Goal: Task Accomplishment & Management: Complete application form

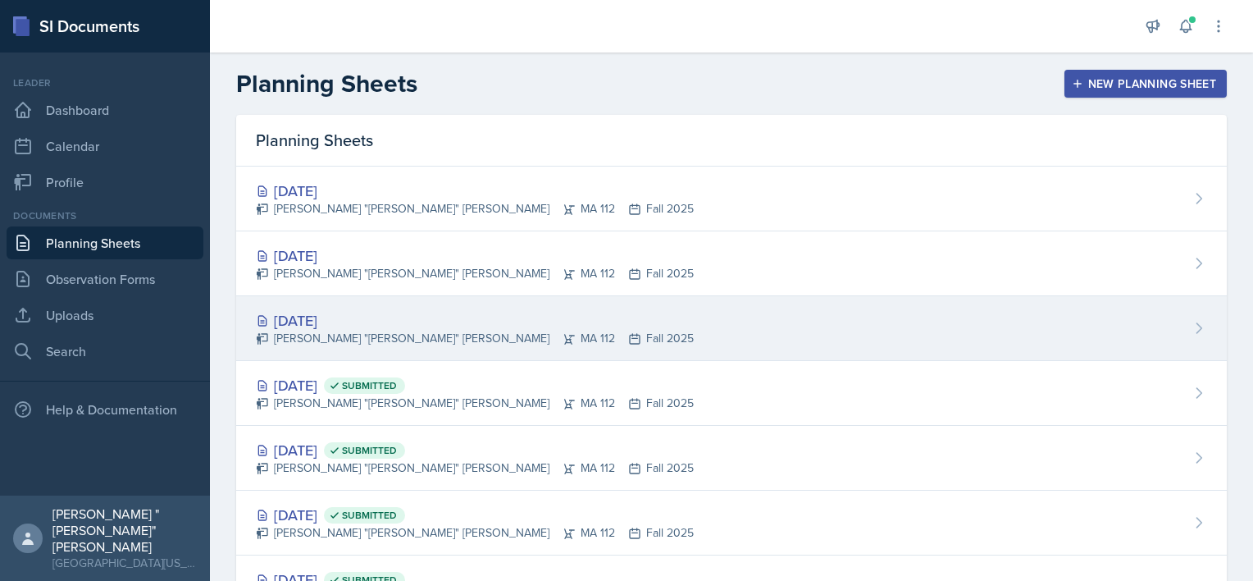
click at [341, 313] on div "[DATE]" at bounding box center [475, 320] width 438 height 22
click at [341, 313] on main "Planning Sheets New Planning Sheet Planning Sheets [DATE] [PERSON_NAME] "[PERSO…" at bounding box center [731, 316] width 1043 height 528
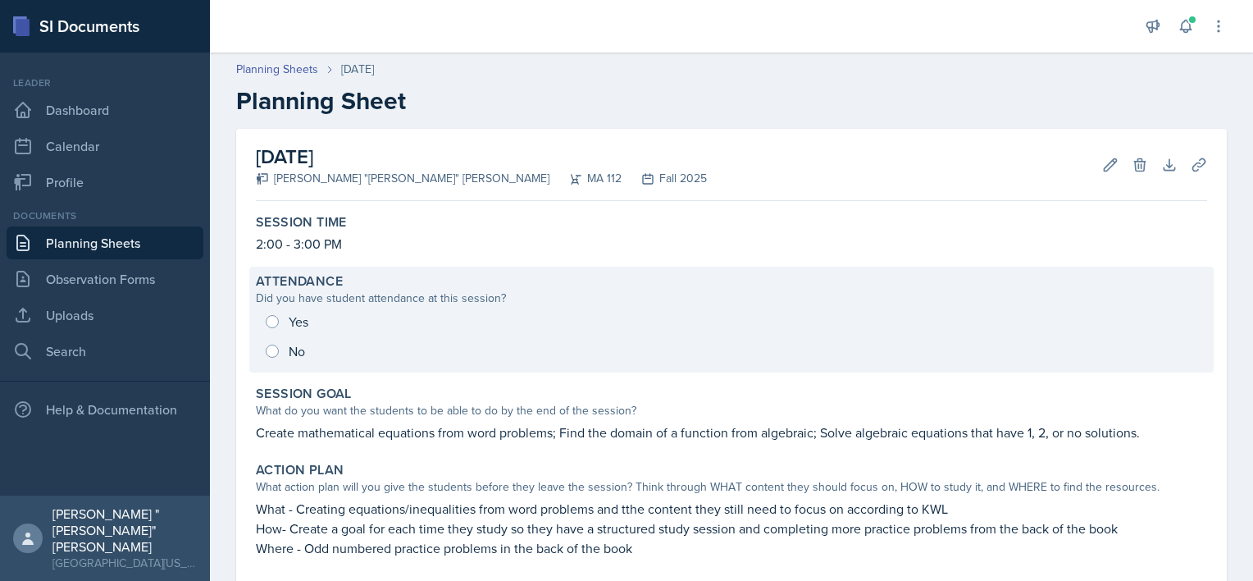
click at [297, 325] on div "Yes No" at bounding box center [732, 336] width 952 height 59
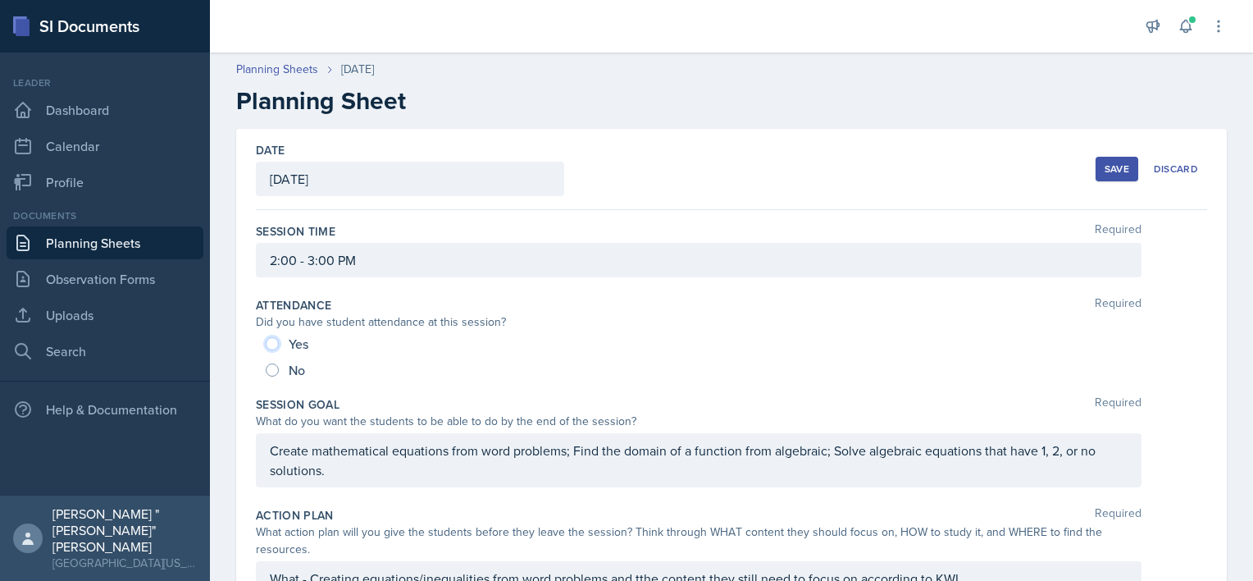
click at [270, 341] on input "Yes" at bounding box center [272, 343] width 13 height 13
radio input "true"
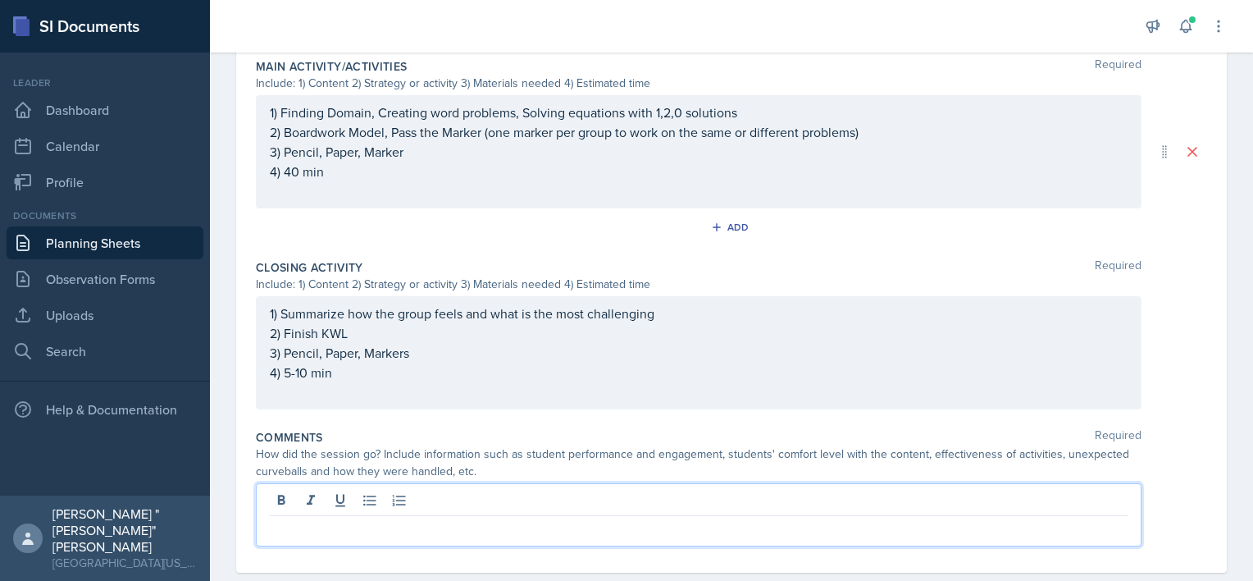
click at [326, 519] on p at bounding box center [699, 529] width 858 height 20
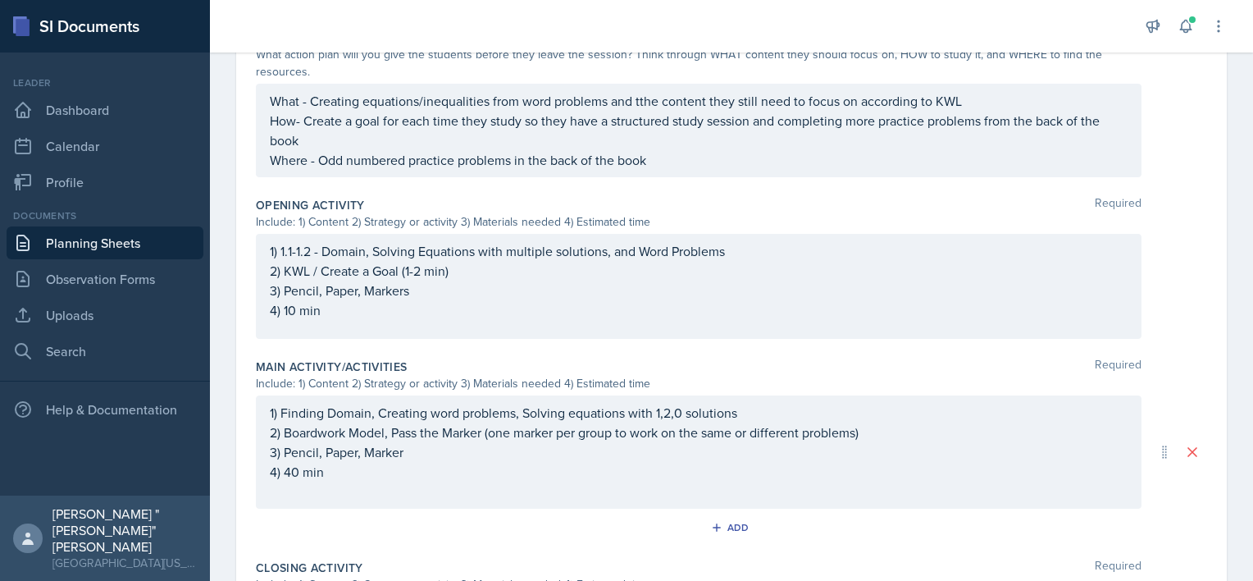
scroll to position [468, 0]
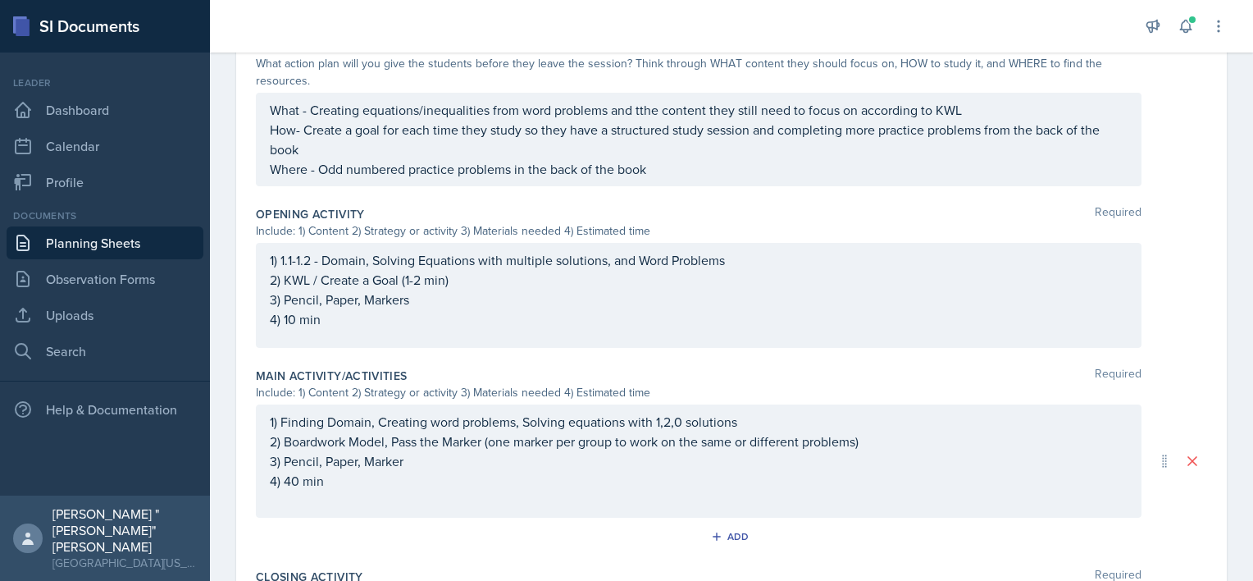
click at [416, 194] on div "Action Plan Required What action plan will you give the students before they le…" at bounding box center [732, 115] width 952 height 167
click at [446, 328] on div "1) 1.1-1.2 - Domain, Solving Equations with multiple solutions, and Word Proble…" at bounding box center [699, 295] width 886 height 105
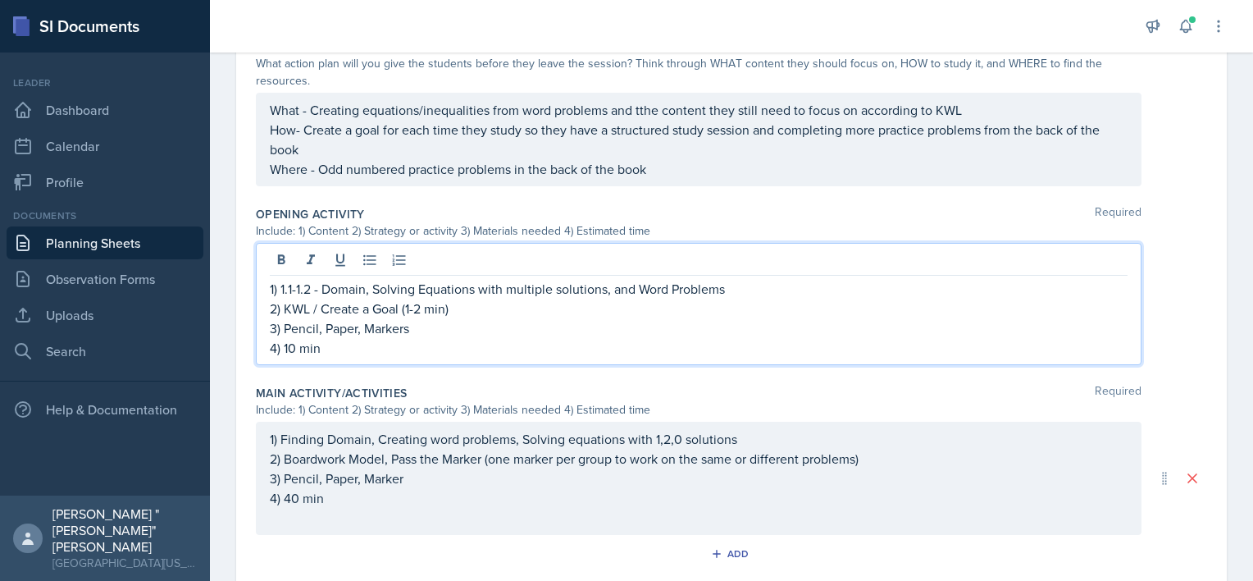
scroll to position [496, 0]
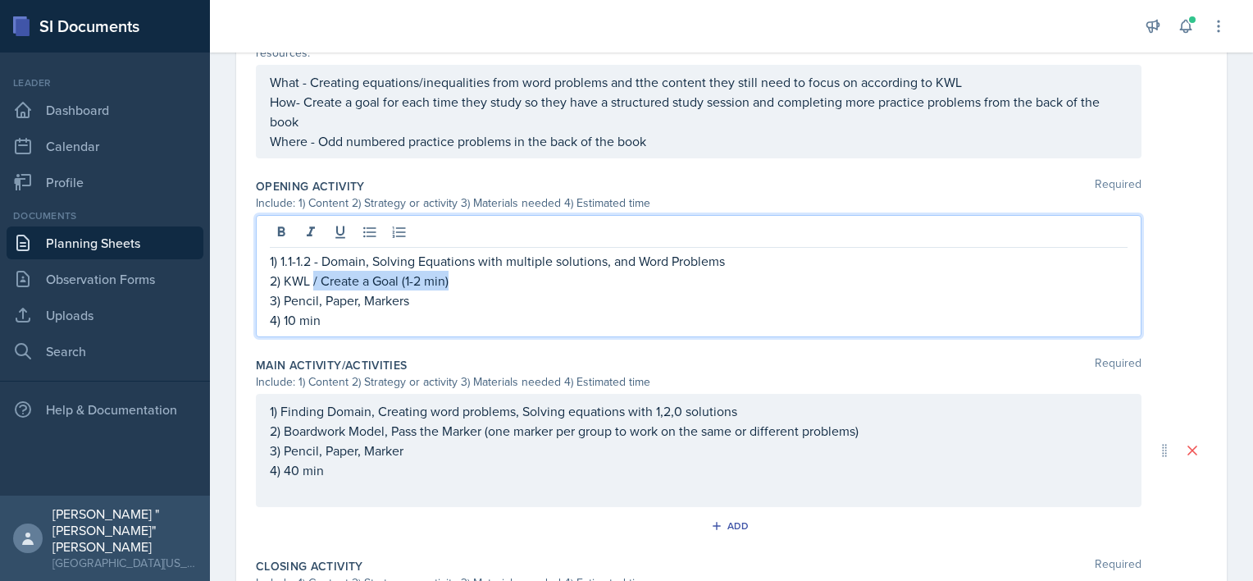
drag, startPoint x: 451, startPoint y: 281, endPoint x: 315, endPoint y: 285, distance: 136.3
click at [315, 285] on p "2) KWL / Create a Goal (1-2 min)" at bounding box center [699, 281] width 858 height 20
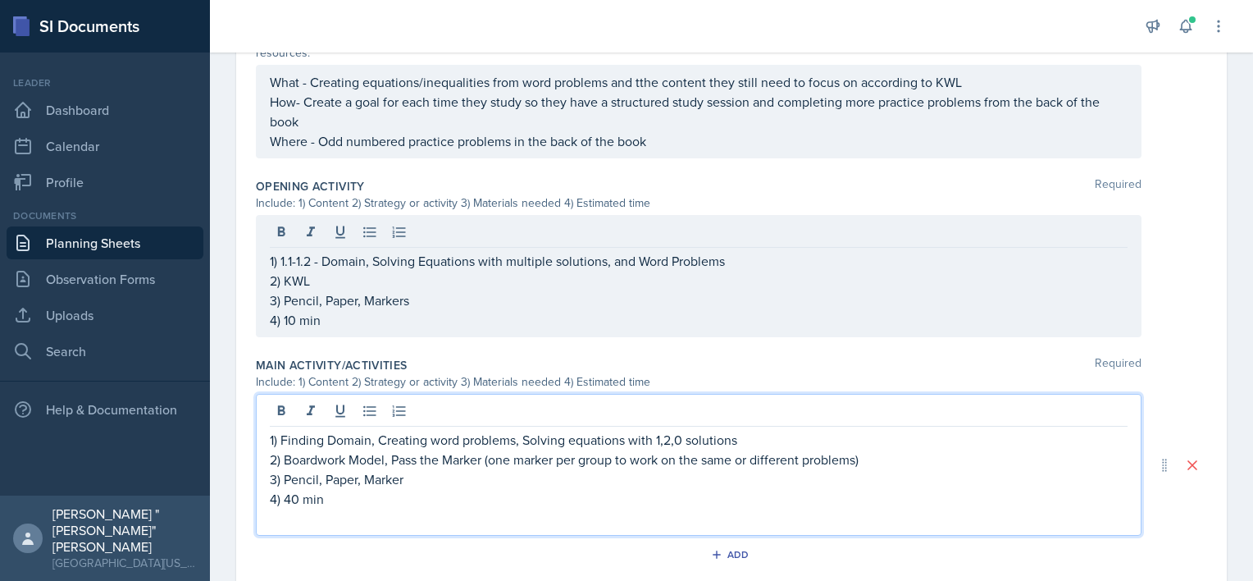
click at [365, 413] on div "1) Finding Domain, Creating word problems, Solving equations with 1,2,0 solutio…" at bounding box center [699, 465] width 886 height 142
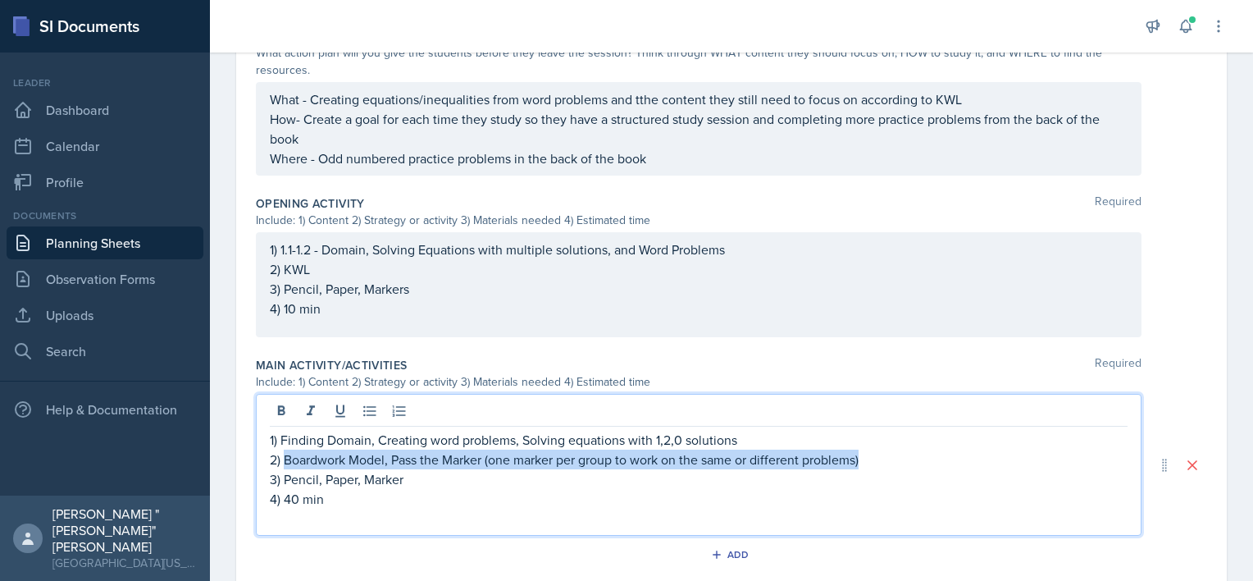
drag, startPoint x: 283, startPoint y: 457, endPoint x: 930, endPoint y: 456, distance: 647.2
click at [930, 456] on p "2) Boardwork Model, Pass the Marker (one marker per group to work on the same o…" at bounding box center [699, 460] width 858 height 20
click at [395, 461] on p "2) Boardwork Model, Pass the Marker (one marker per group to work on the same o…" at bounding box center [699, 460] width 858 height 20
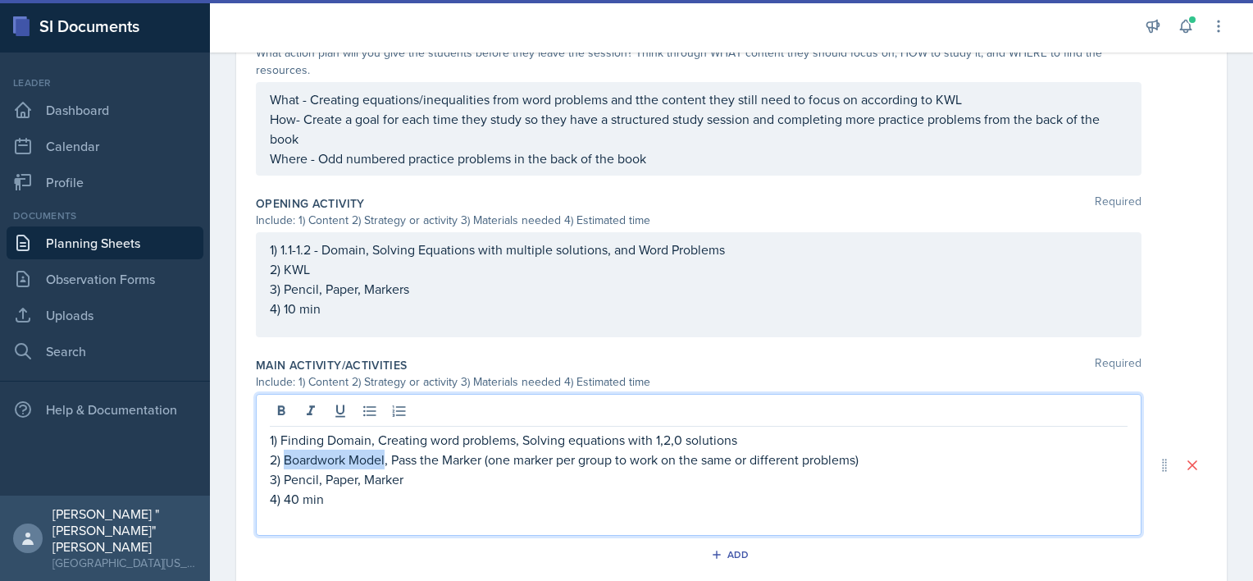
drag, startPoint x: 386, startPoint y: 456, endPoint x: 285, endPoint y: 459, distance: 101.0
click at [285, 459] on p "2) Boardwork Model, Pass the Marker (one marker per group to work on the same o…" at bounding box center [699, 460] width 858 height 20
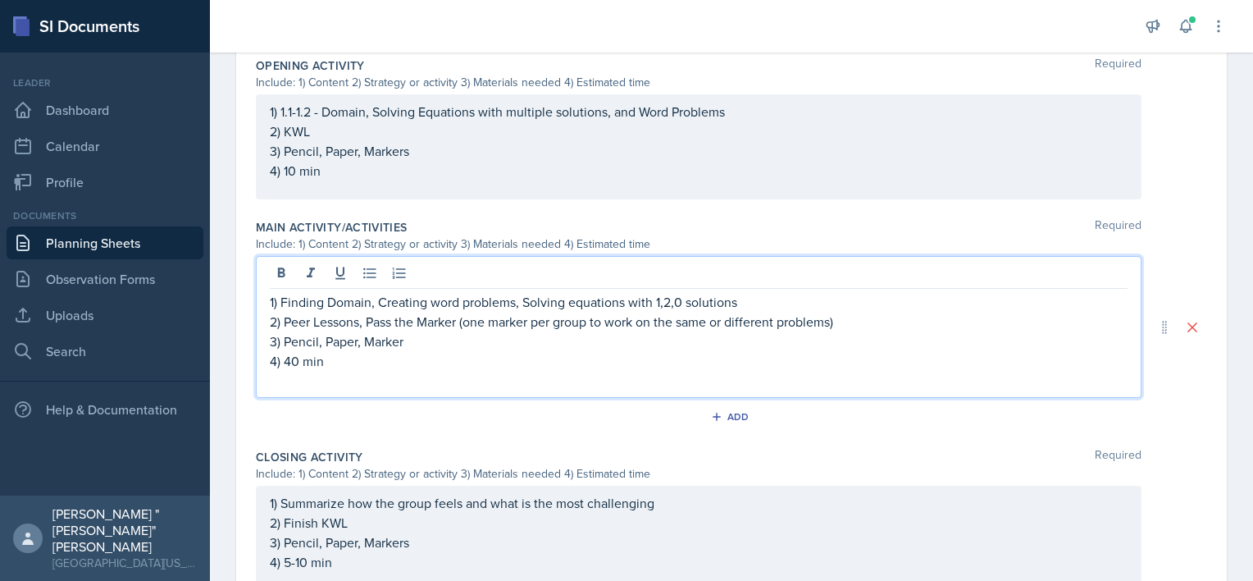
scroll to position [689, 0]
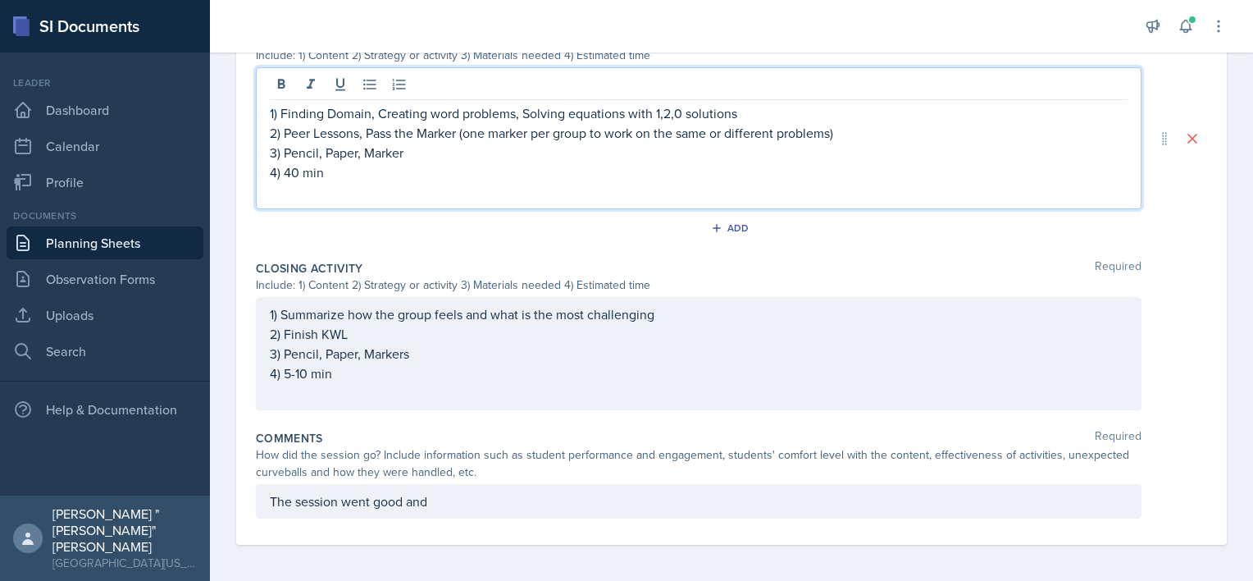
click at [453, 499] on p "The session went good and" at bounding box center [699, 501] width 858 height 20
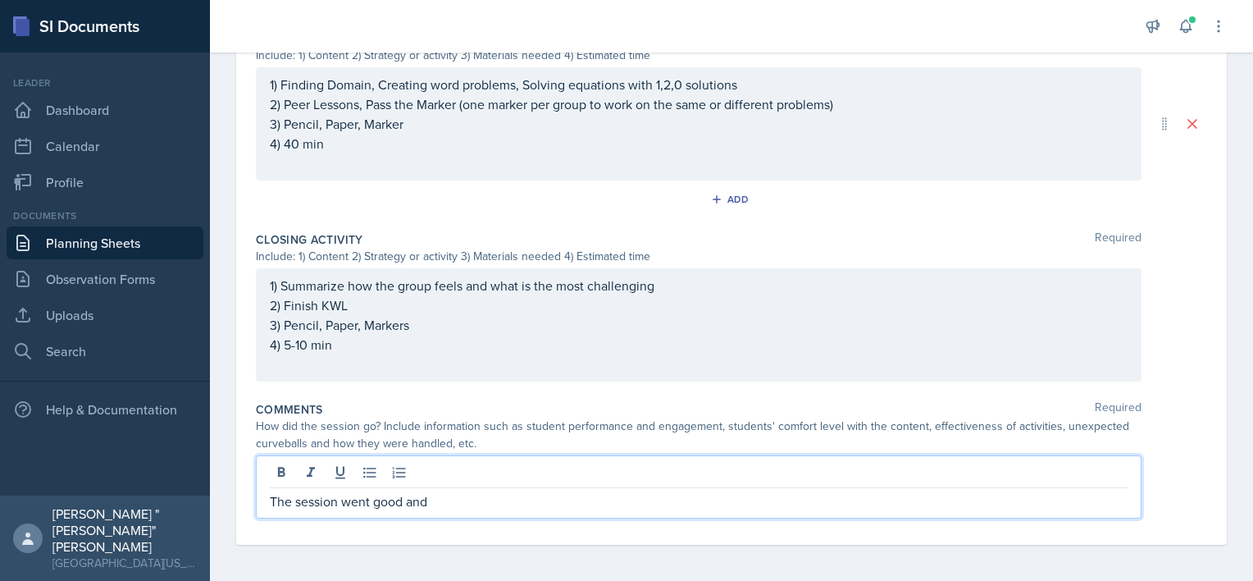
scroll to position [806, 0]
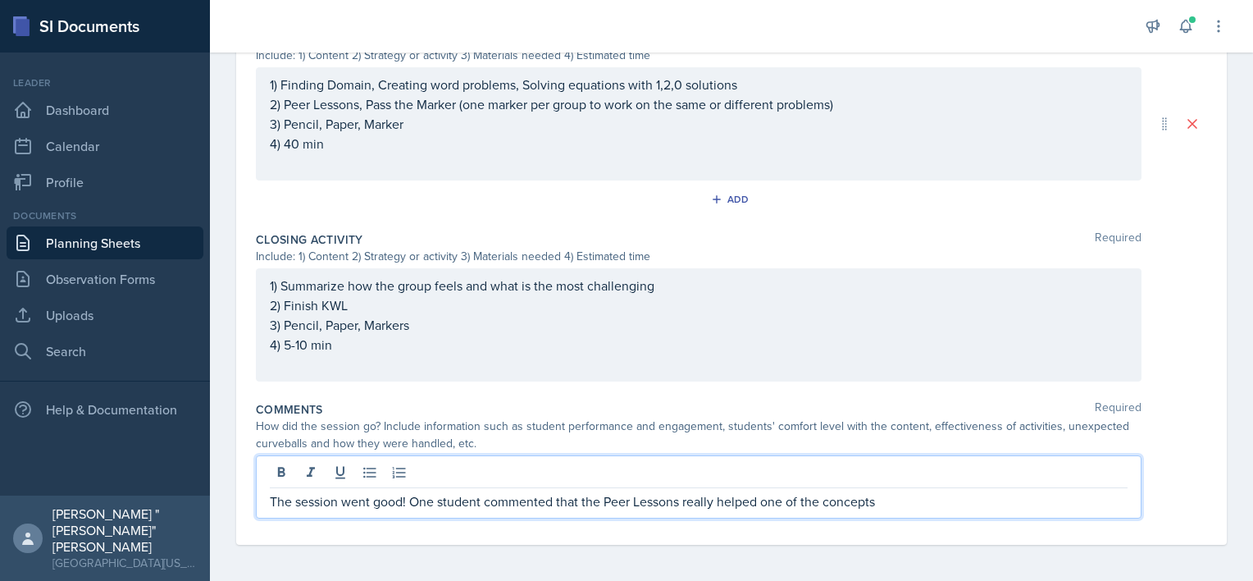
click at [759, 503] on p "The session went good! One student commented that the Peer Lessons really helpe…" at bounding box center [699, 501] width 858 height 20
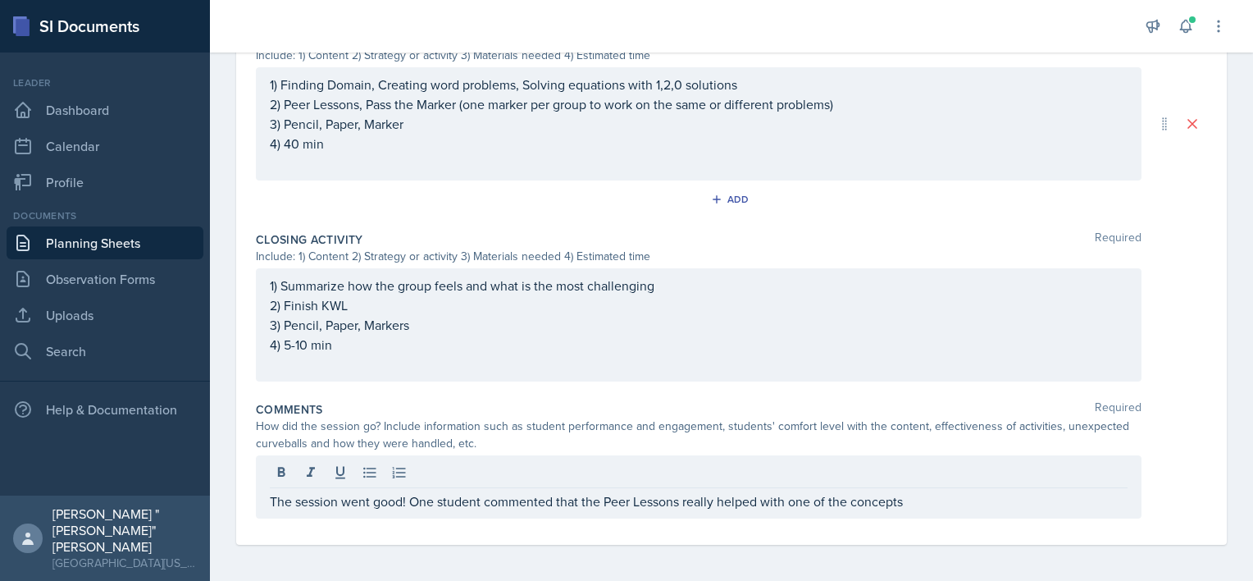
click at [942, 515] on div "Comments Required How did the session go? Include information such as student p…" at bounding box center [732, 463] width 952 height 137
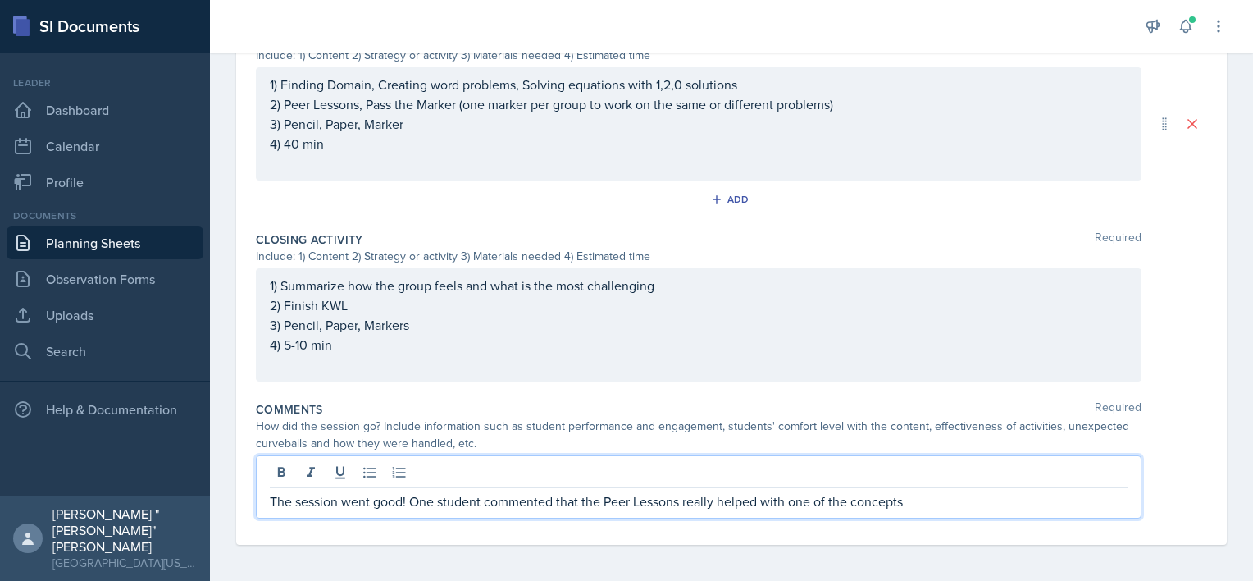
click at [932, 504] on p "The session went good! One student commented that the Peer Lessons really helpe…" at bounding box center [699, 501] width 858 height 20
click at [1034, 499] on p "The session went good! One student commented that the Peer Lessons really helpe…" at bounding box center [699, 501] width 858 height 20
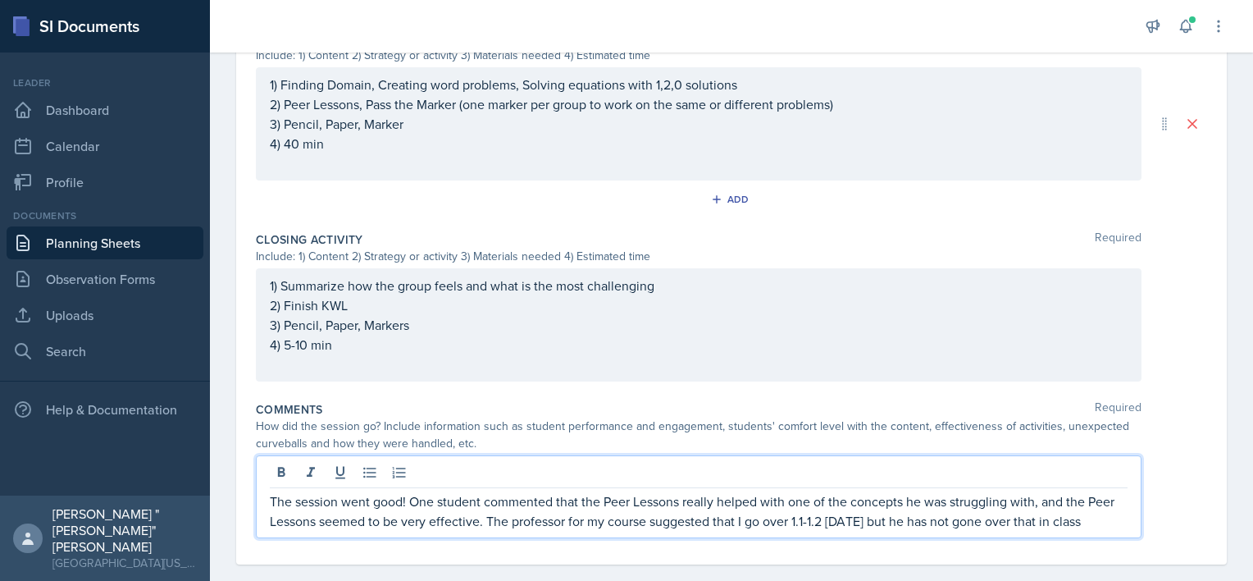
click at [1105, 518] on p "The session went good! One student commented that the Peer Lessons really helpe…" at bounding box center [699, 510] width 858 height 39
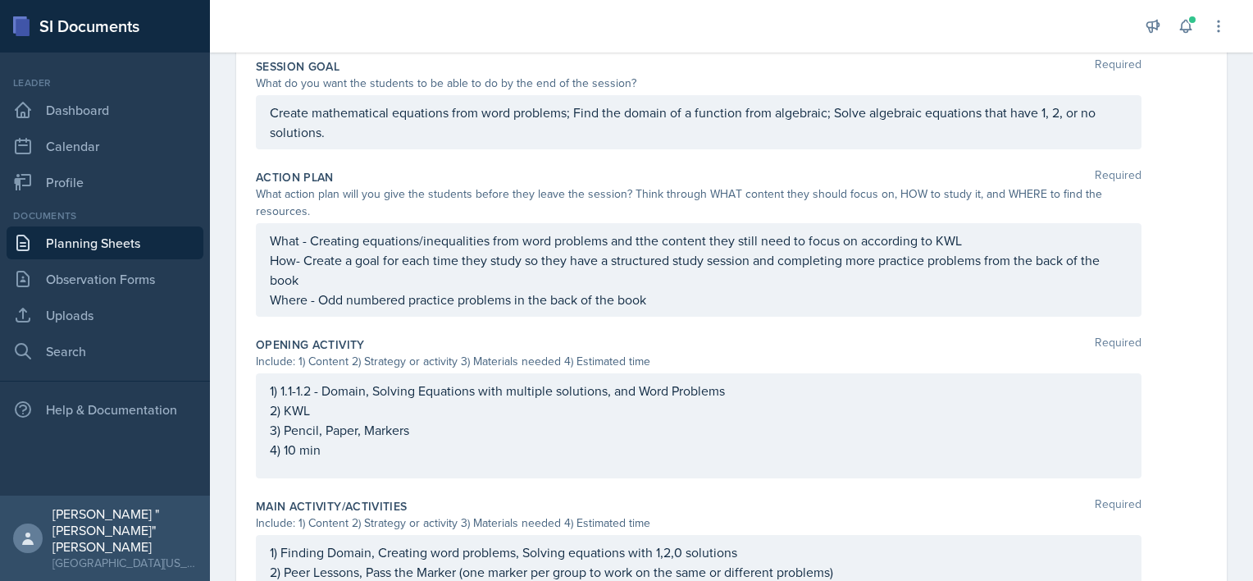
scroll to position [865, 0]
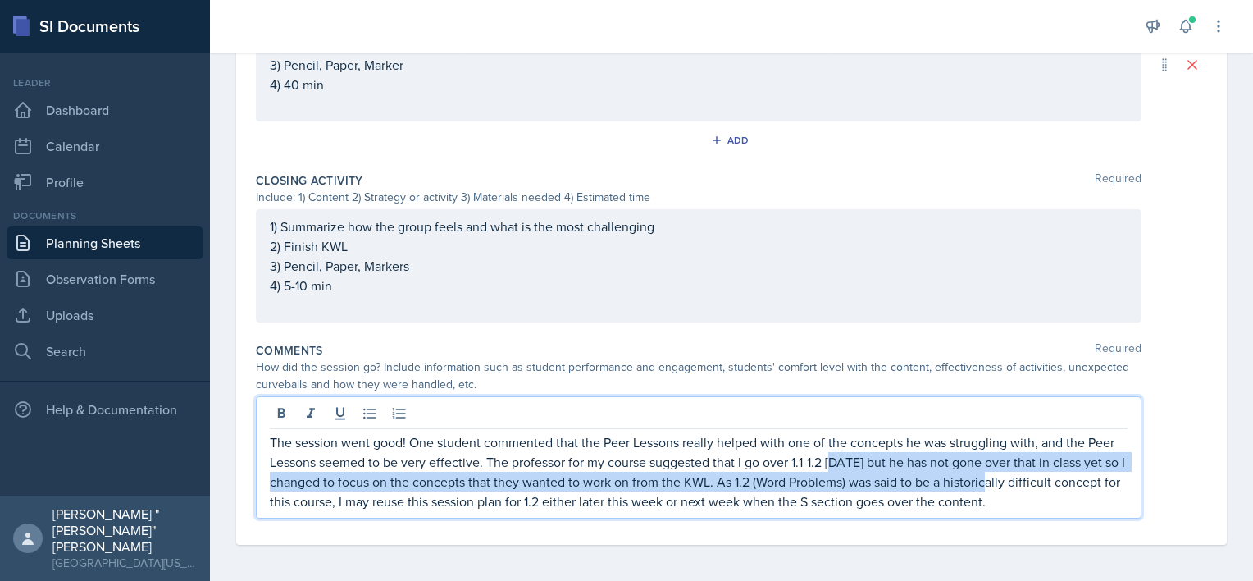
drag, startPoint x: 1016, startPoint y: 475, endPoint x: 833, endPoint y: 463, distance: 183.3
click at [833, 463] on p "The session went good! One student commented that the Peer Lessons really helpe…" at bounding box center [699, 471] width 858 height 79
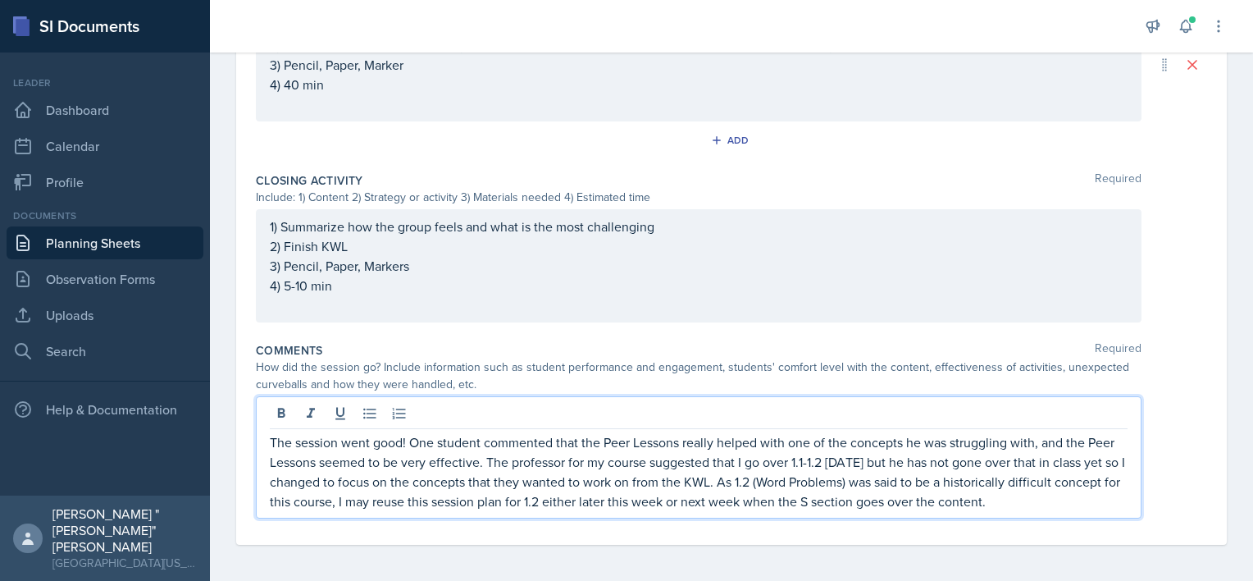
click at [1120, 486] on div "The session went good! One student commented that the Peer Lessons really helpe…" at bounding box center [699, 457] width 886 height 122
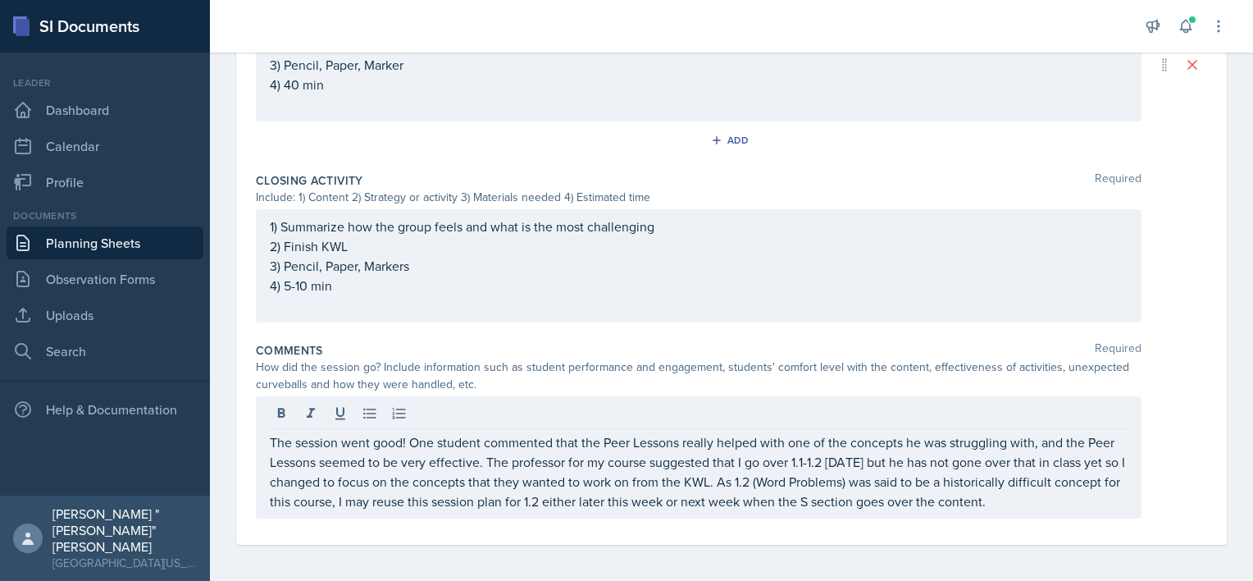
click at [1117, 488] on div "The session went good! One student commented that the Peer Lessons really helpe…" at bounding box center [699, 457] width 886 height 122
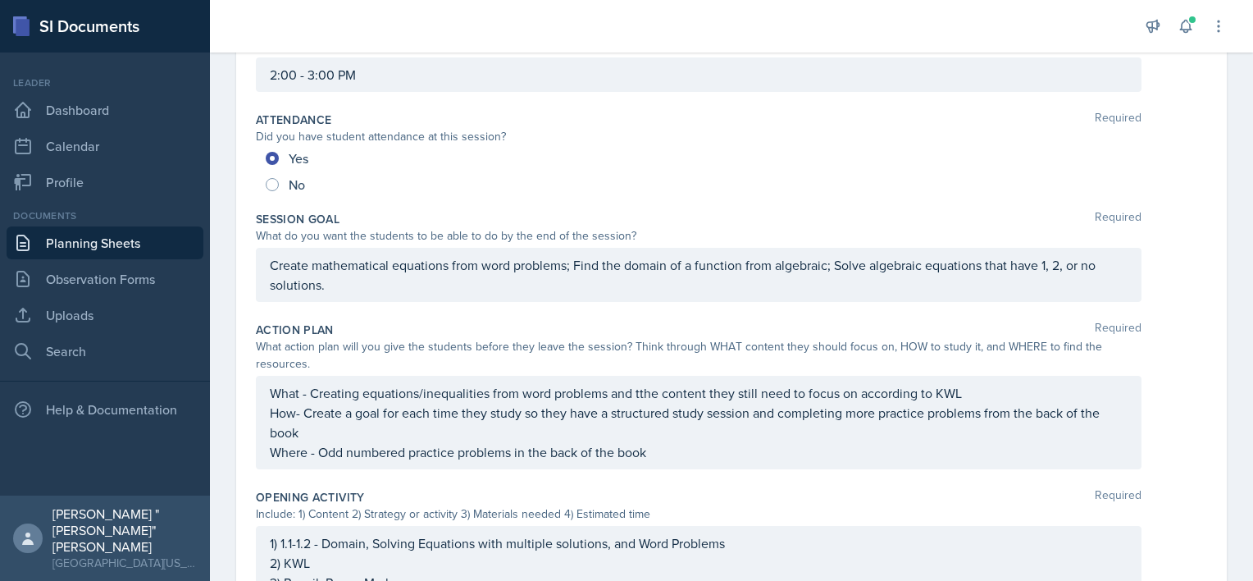
scroll to position [0, 0]
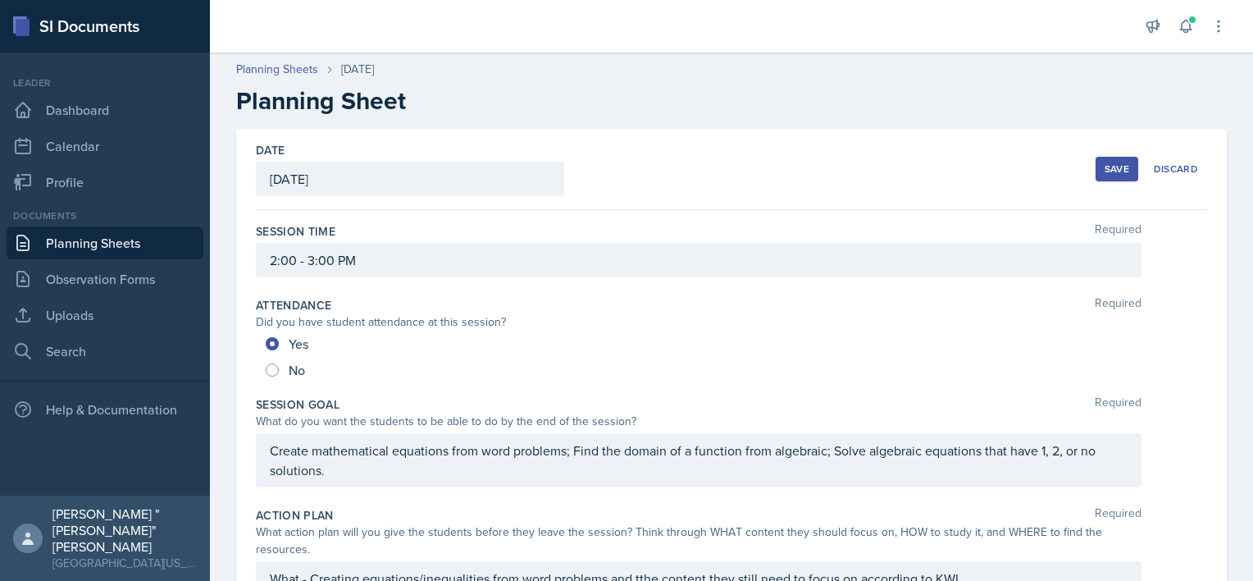
click at [1105, 165] on div "Save" at bounding box center [1117, 168] width 25 height 13
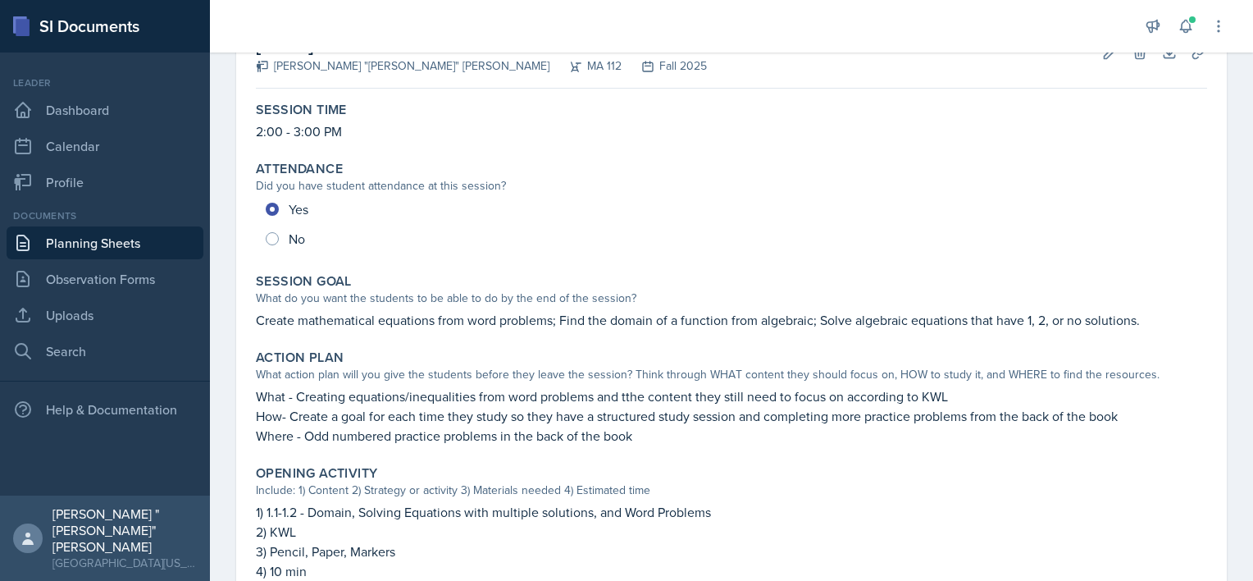
scroll to position [681, 0]
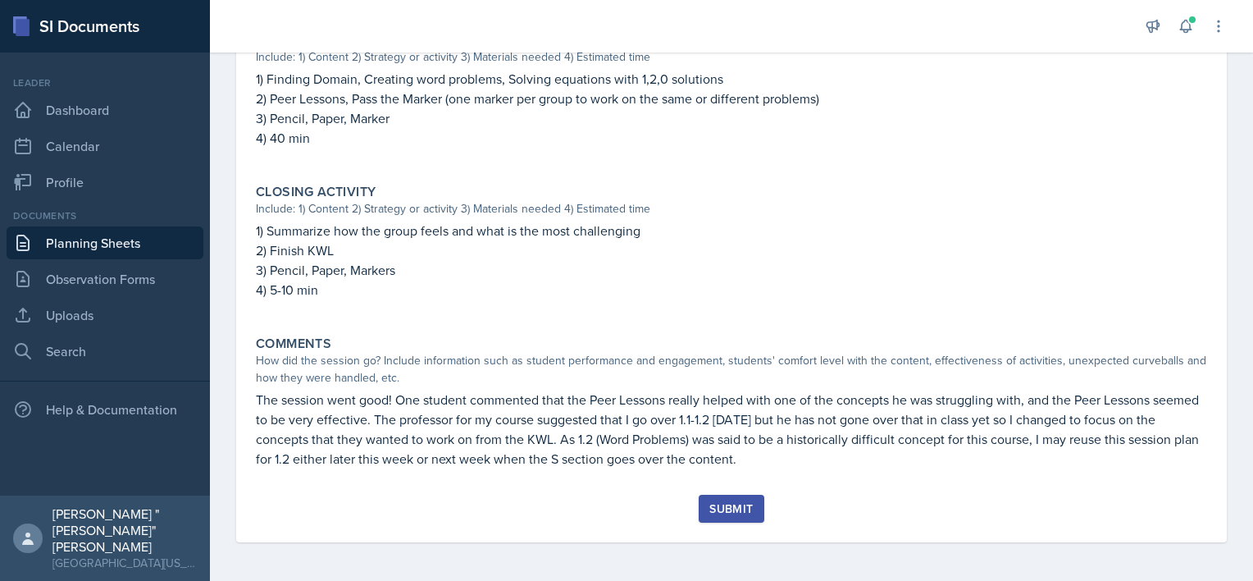
click at [723, 504] on div "Submit" at bounding box center [731, 508] width 43 height 13
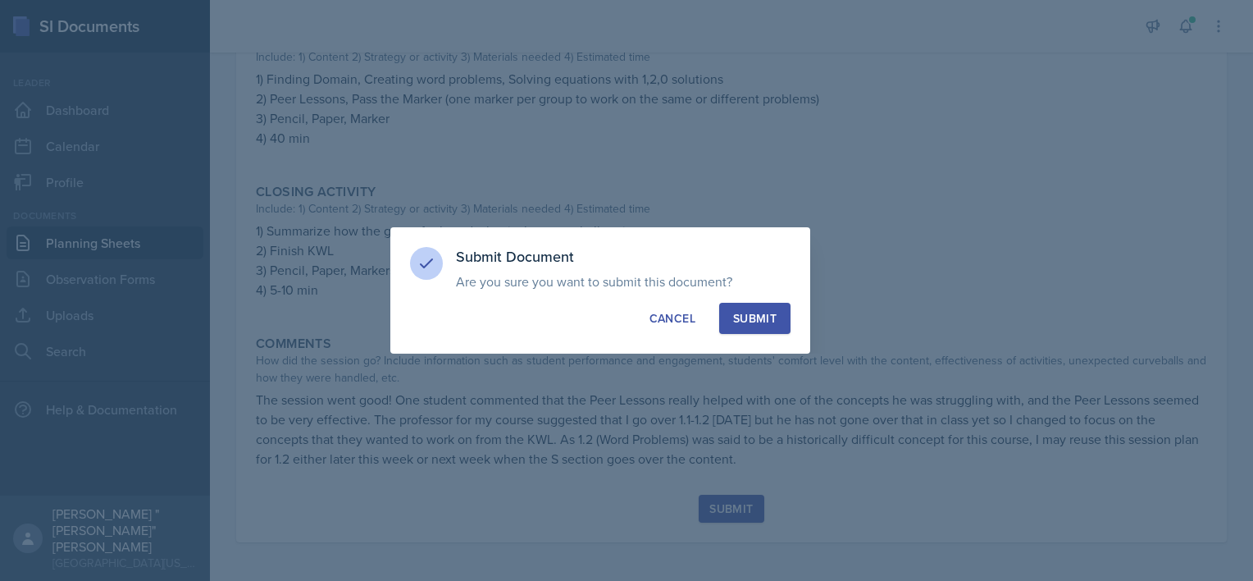
click at [760, 310] on div "Submit" at bounding box center [754, 318] width 43 height 16
radio input "true"
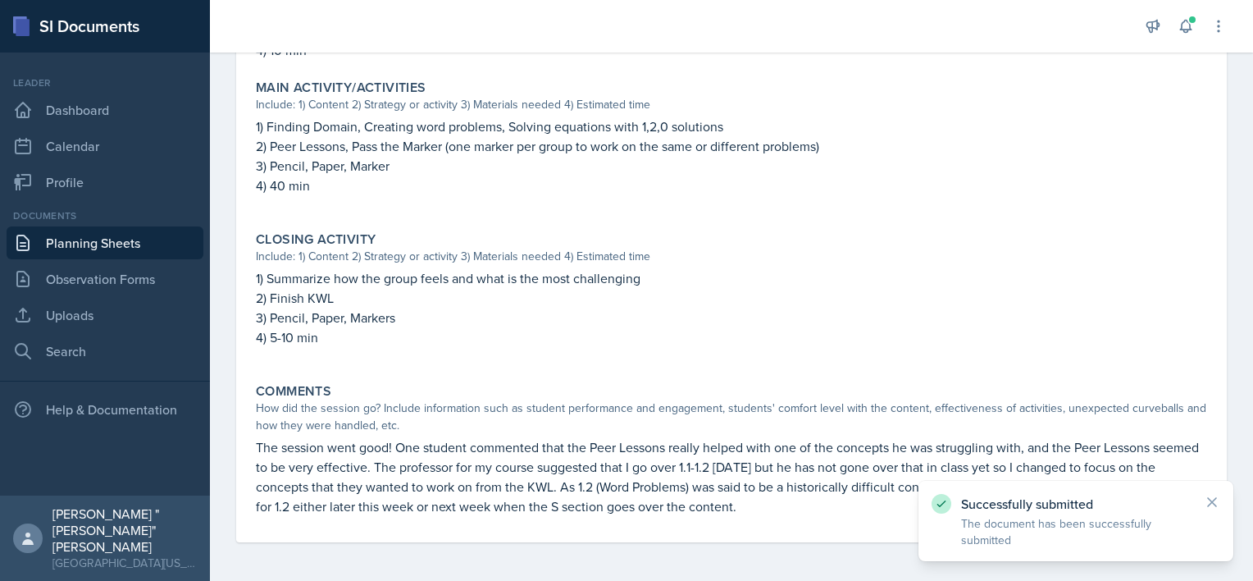
click at [169, 236] on link "Planning Sheets" at bounding box center [105, 242] width 197 height 33
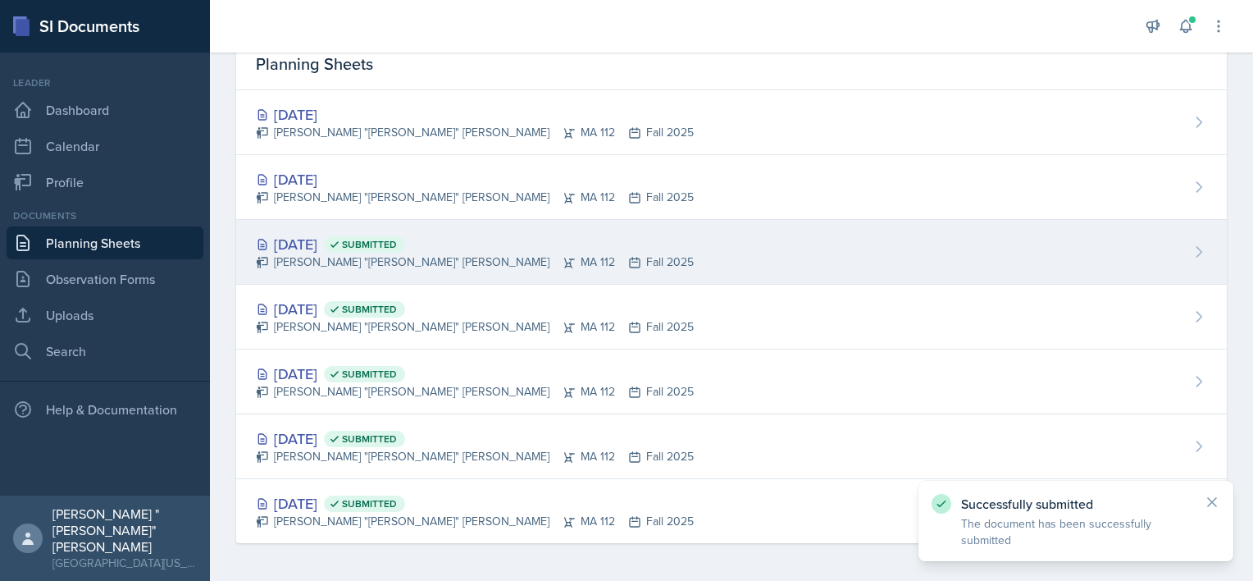
click at [308, 233] on div "[DATE] Submitted" at bounding box center [475, 244] width 438 height 22
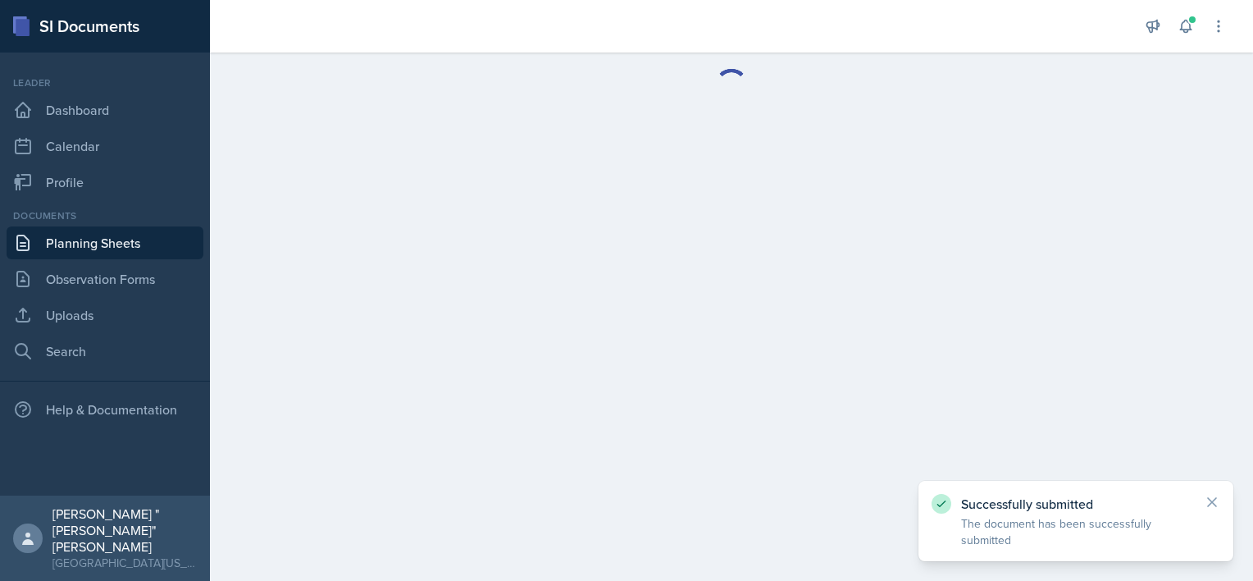
click at [308, 233] on main at bounding box center [731, 316] width 1043 height 528
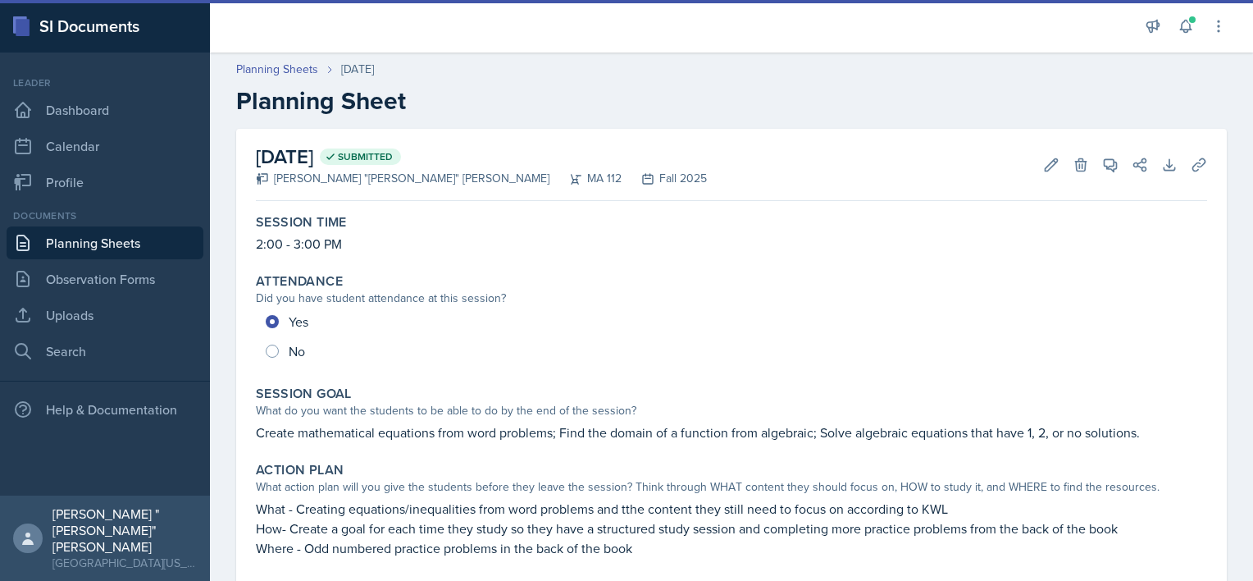
click at [89, 240] on link "Planning Sheets" at bounding box center [105, 242] width 197 height 33
